Goal: Transaction & Acquisition: Purchase product/service

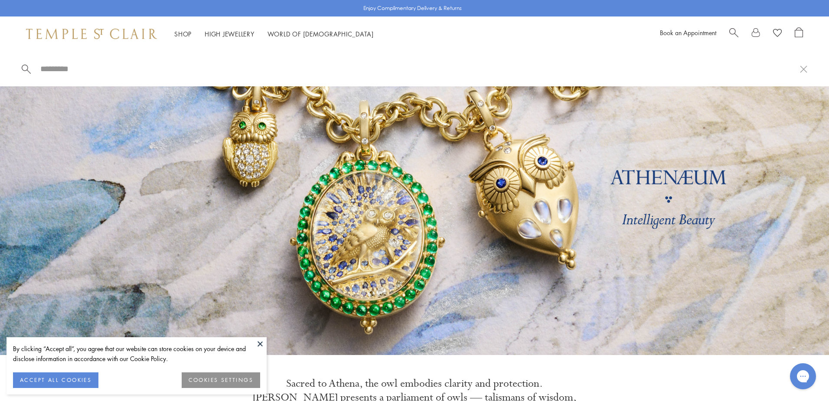
paste input "**********"
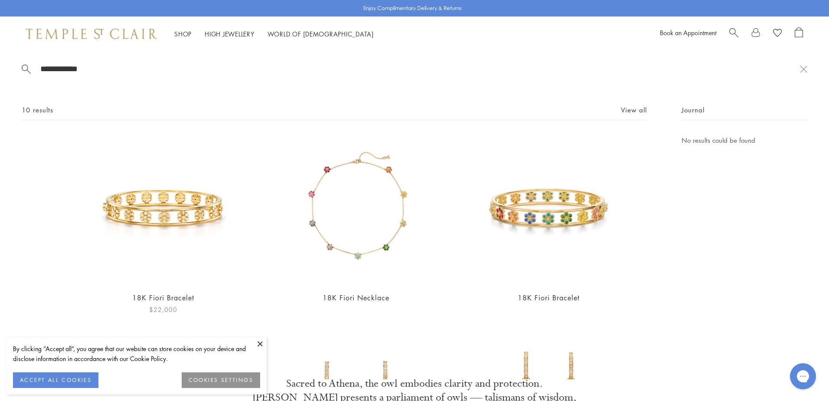
type input "**********"
click at [186, 202] on img at bounding box center [163, 210] width 150 height 150
